Goal: Navigation & Orientation: Find specific page/section

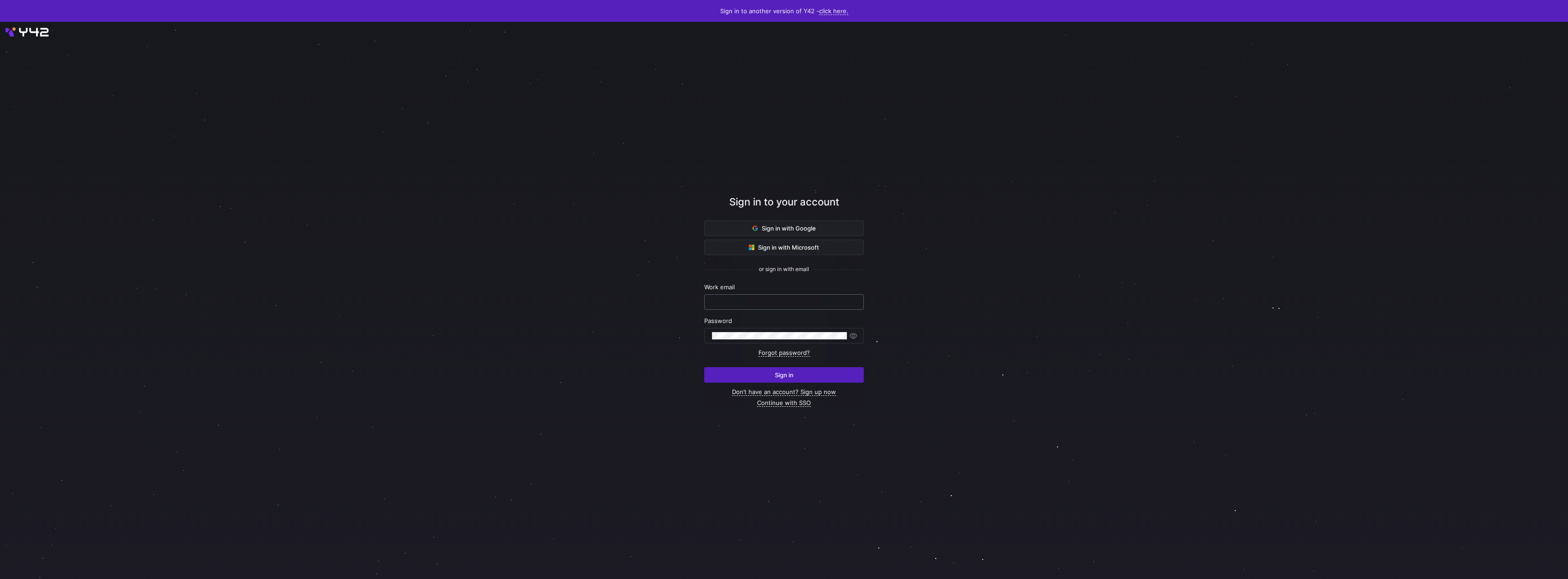
click at [759, 300] on input "text" at bounding box center [784, 302] width 144 height 7
type input "[EMAIL_ADDRESS][DOMAIN_NAME]"
click at [729, 375] on span "submit" at bounding box center [784, 375] width 159 height 15
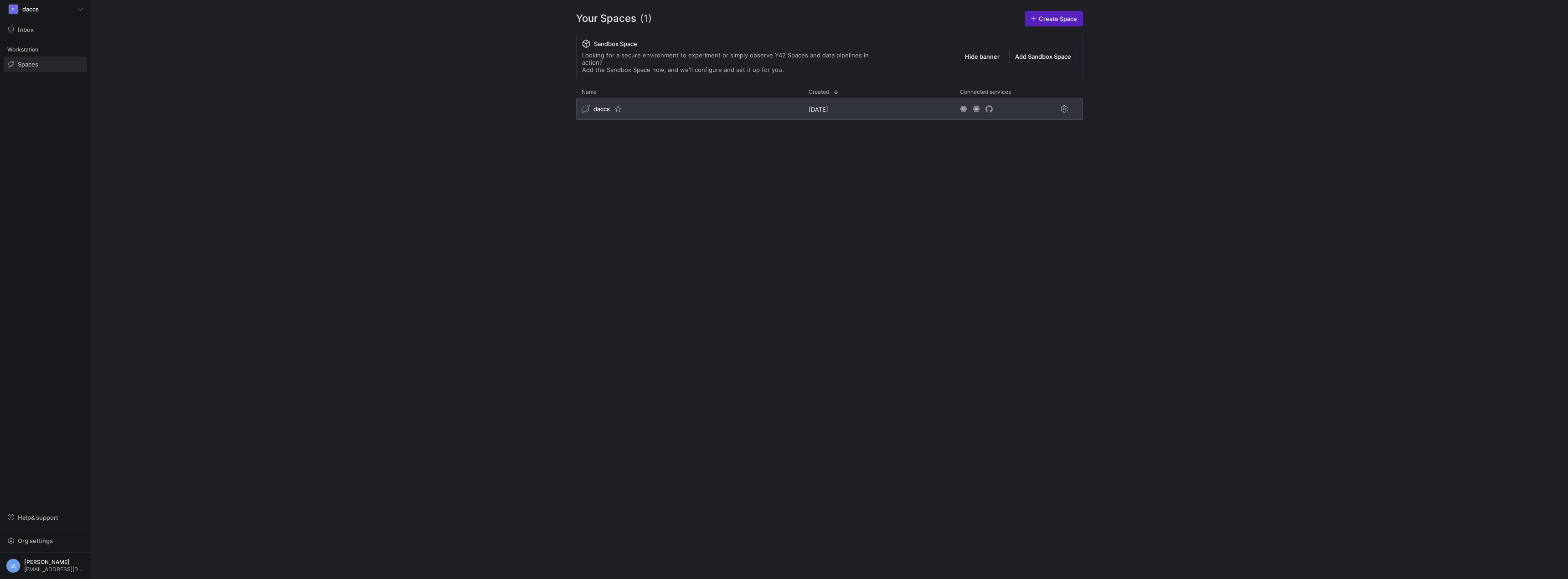
click at [600, 106] on div "daccs" at bounding box center [690, 109] width 227 height 22
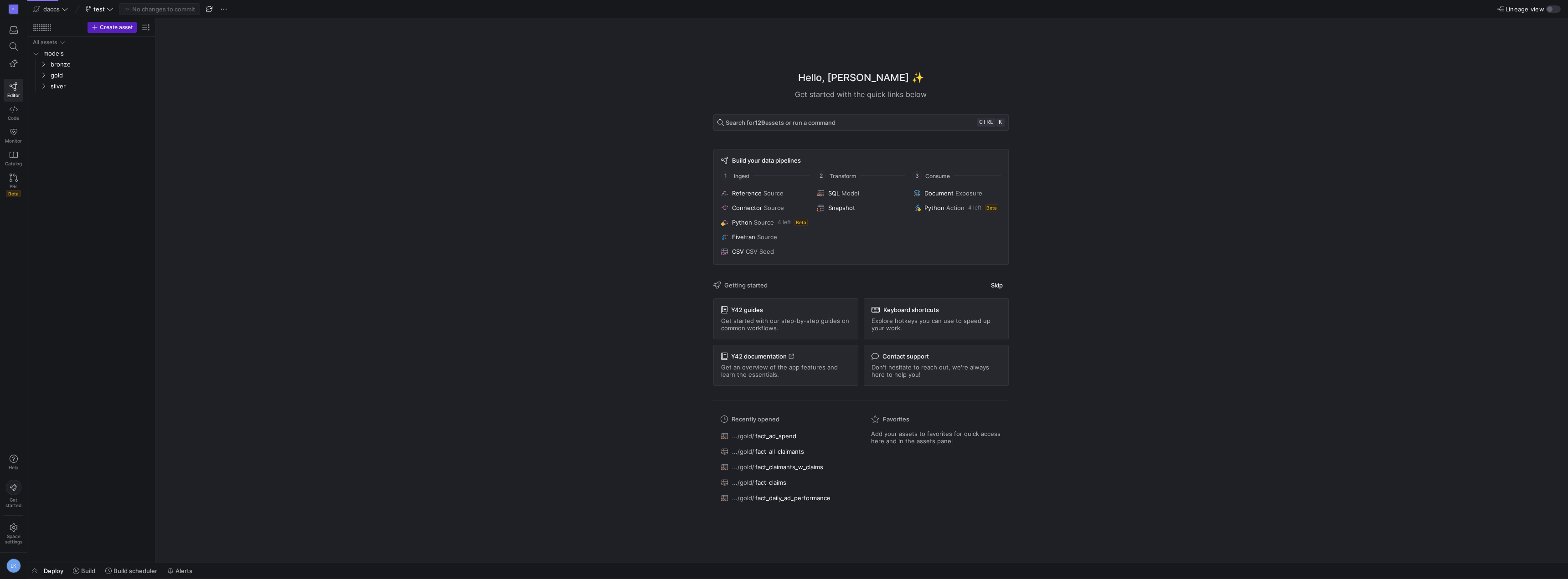
click at [13, 221] on div "D Editor Code Monitor Catalog PRs Beta Help Get started Space settings LK" at bounding box center [13, 290] width 27 height 579
drag, startPoint x: 595, startPoint y: 215, endPoint x: 604, endPoint y: 222, distance: 11.4
click at [595, 215] on div "Hello, Laurens ✨ Get started with the quick links below Search for 129 assets o…" at bounding box center [861, 290] width 1404 height 544
click at [629, 181] on div "Hello, Laurens ✨ Get started with the quick links below Search for 129 assets o…" at bounding box center [861, 290] width 1404 height 544
click at [13, 115] on link "Code" at bounding box center [13, 113] width 19 height 23
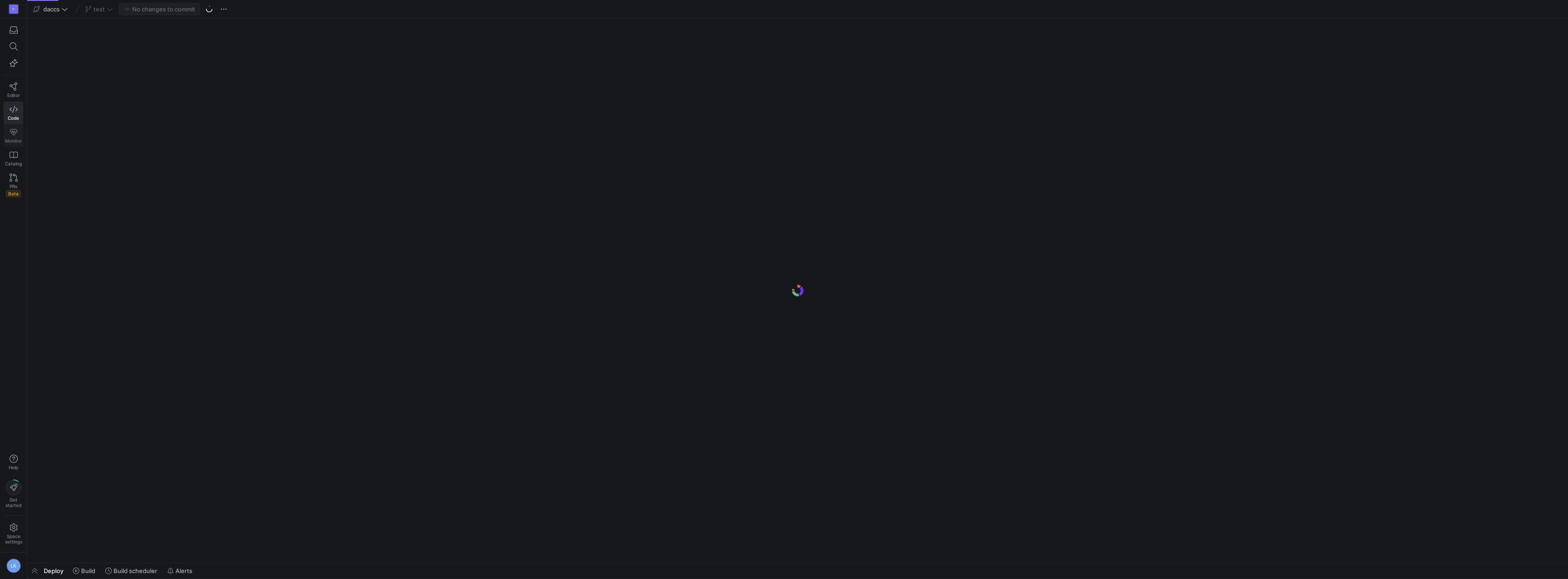
click at [14, 137] on link "Monitor" at bounding box center [13, 135] width 19 height 23
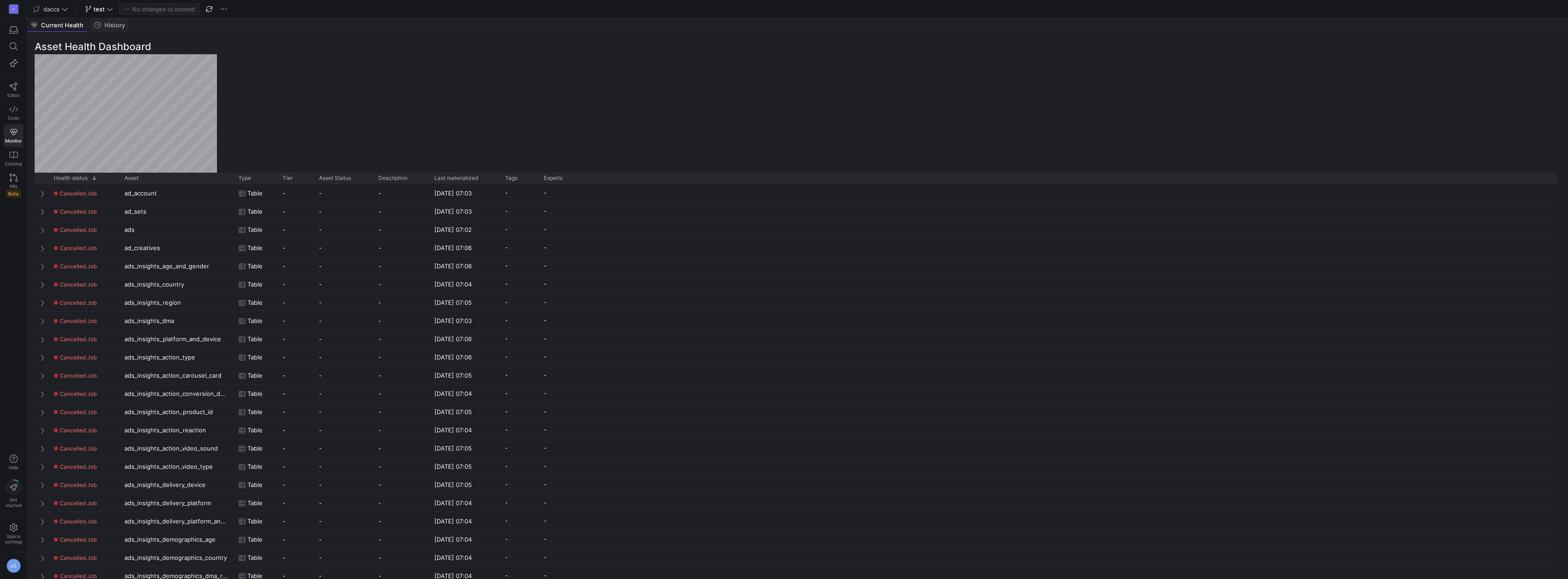
click at [114, 24] on span "History" at bounding box center [114, 26] width 21 height 6
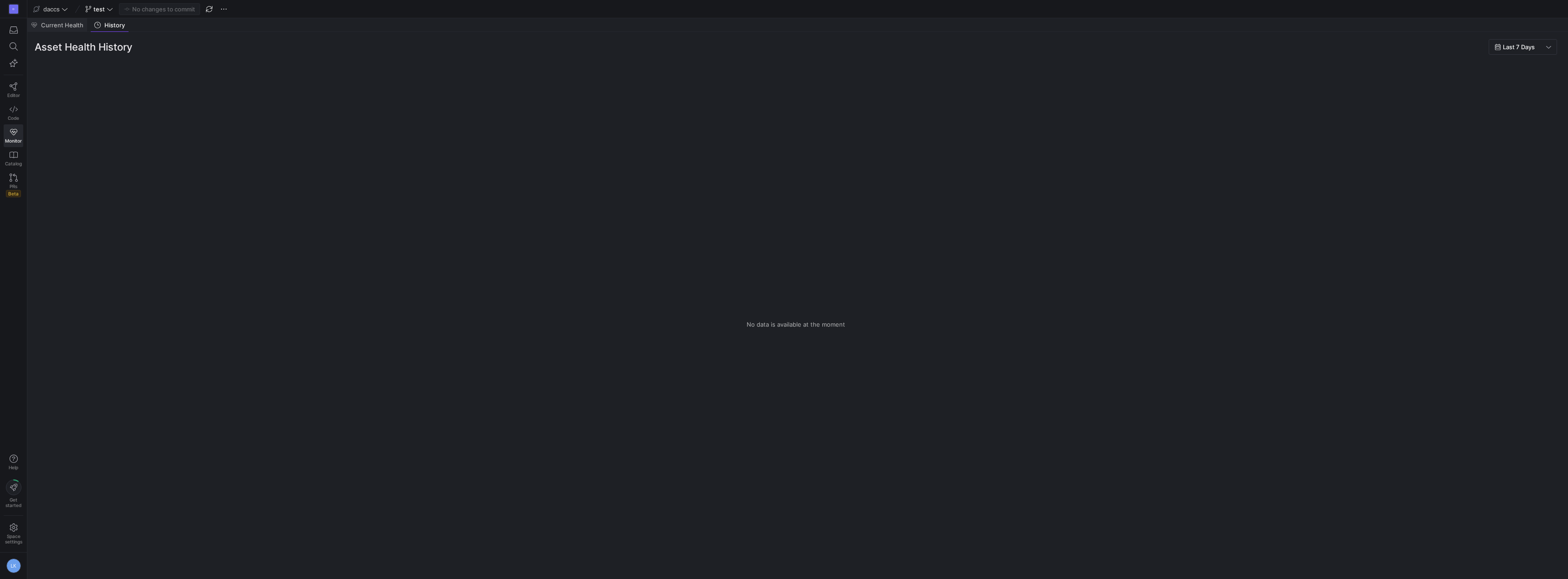
click at [55, 26] on span "Current Health" at bounding box center [62, 26] width 43 height 6
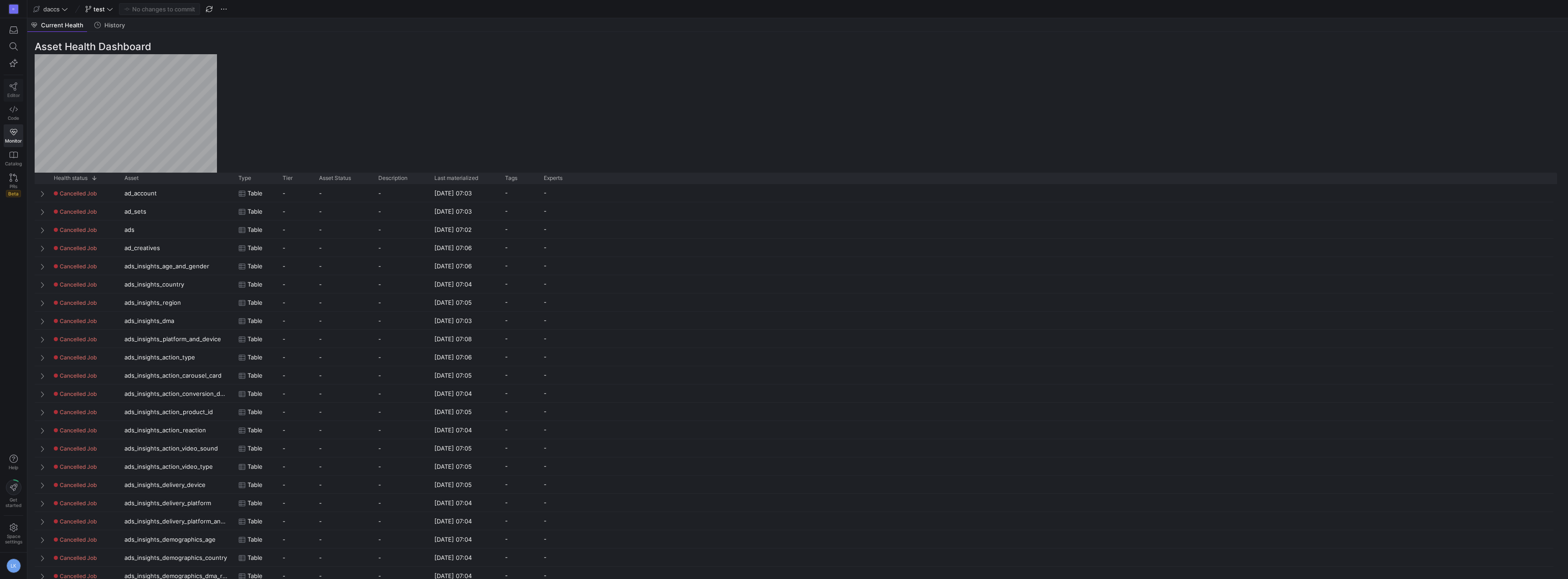
click at [16, 88] on icon at bounding box center [13, 86] width 8 height 8
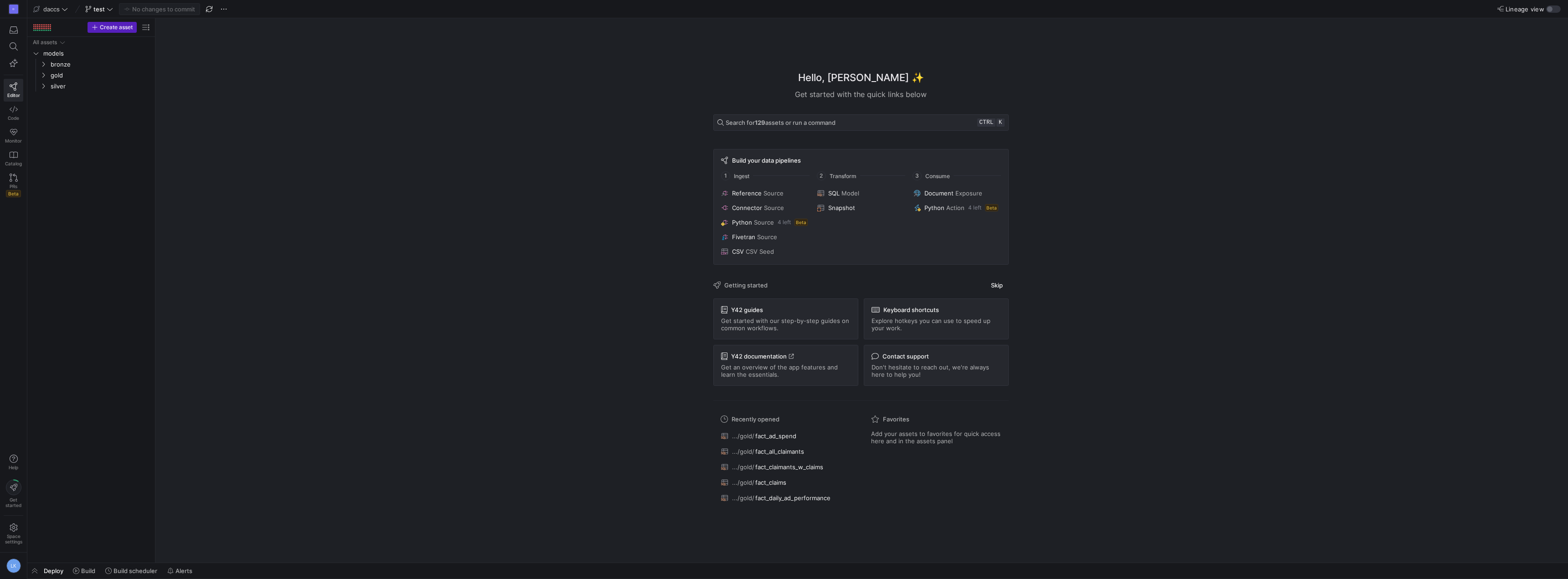
click at [580, 302] on div "Hello, Laurens ✨ Get started with the quick links below Search for 129 assets o…" at bounding box center [861, 290] width 1404 height 544
click at [43, 88] on icon "Press SPACE to select this row." at bounding box center [44, 86] width 2 height 5
click at [107, 335] on div "All assets models bronze gold silver staging claimant_claims​​​​​​​​​​ claimant…" at bounding box center [91, 298] width 121 height 522
click at [47, 75] on span "gold" at bounding box center [95, 75] width 112 height 10
click at [44, 62] on icon "Press SPACE to select this row." at bounding box center [43, 64] width 6 height 5
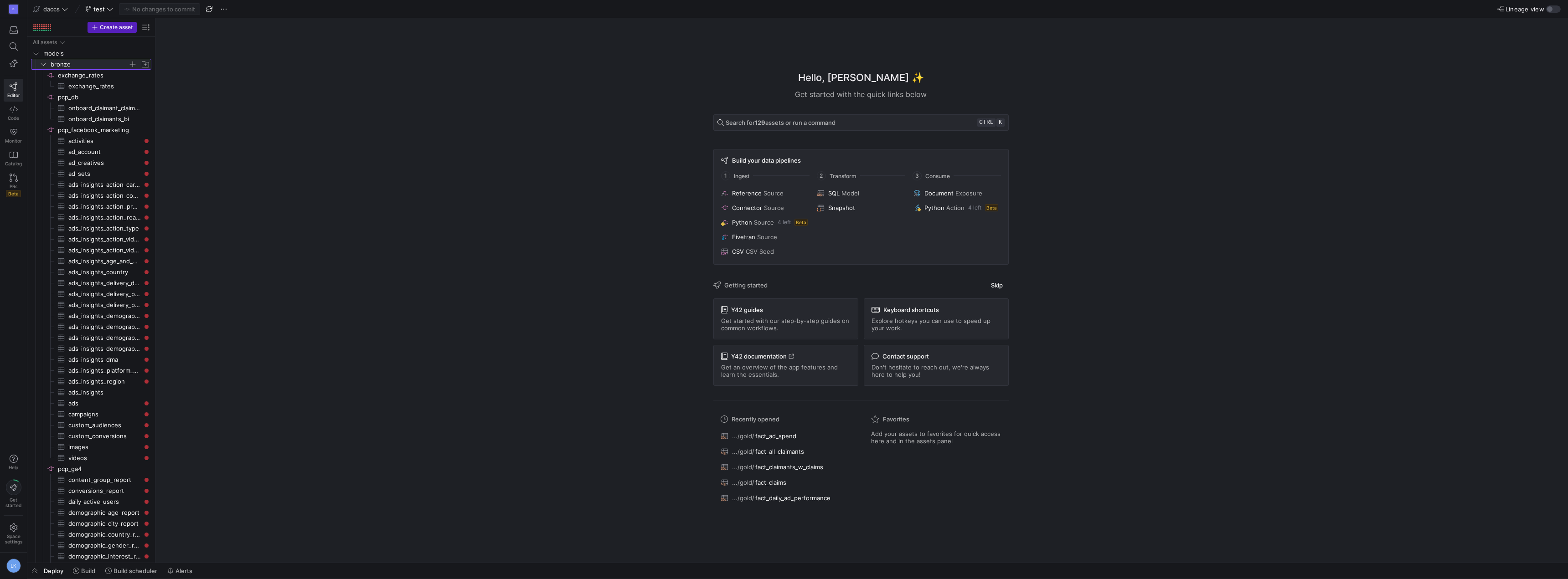
click at [43, 63] on icon at bounding box center [43, 64] width 6 height 5
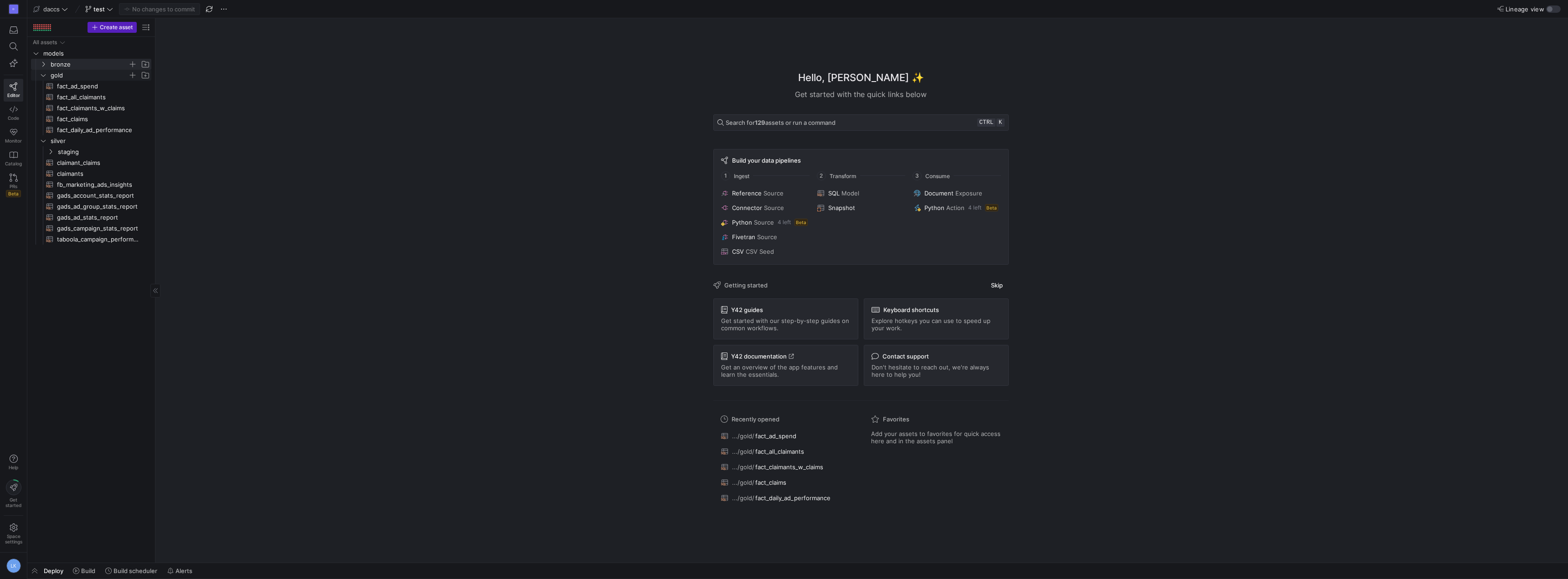
click at [45, 74] on icon "Press SPACE to select this row." at bounding box center [43, 75] width 6 height 5
click at [42, 81] on span "silver" at bounding box center [95, 86] width 112 height 10
click at [76, 277] on div "bronze All assets models gold silver" at bounding box center [91, 298] width 121 height 522
click at [266, 246] on div "Hello, Laurens ✨ Get started with the quick links below Search for 129 assets o…" at bounding box center [861, 290] width 1404 height 544
click at [85, 232] on div "bronze All assets models gold silver" at bounding box center [91, 298] width 121 height 522
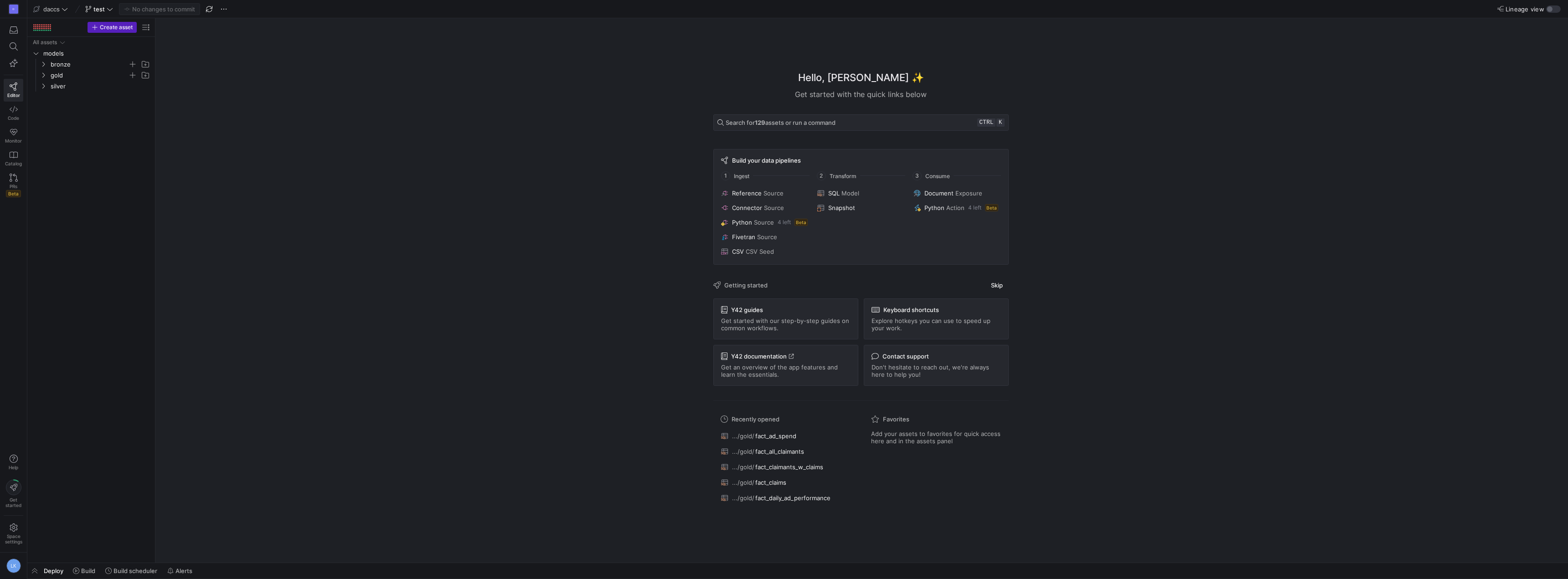
click at [21, 221] on div "D Editor Code Monitor Catalog PRs Beta Help Get started Space settings LK" at bounding box center [13, 290] width 27 height 579
